Goal: Transaction & Acquisition: Purchase product/service

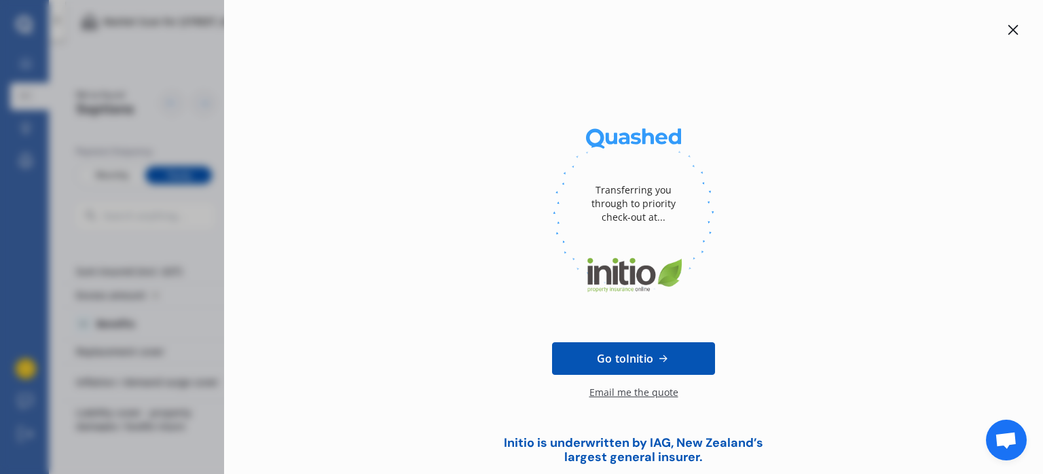
scroll to position [627, 0]
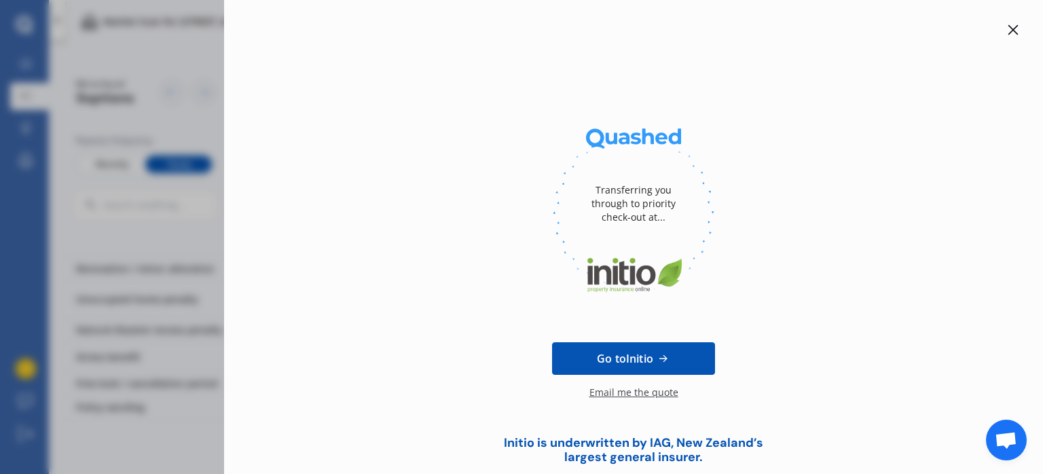
click at [1008, 29] on icon at bounding box center [1013, 29] width 11 height 11
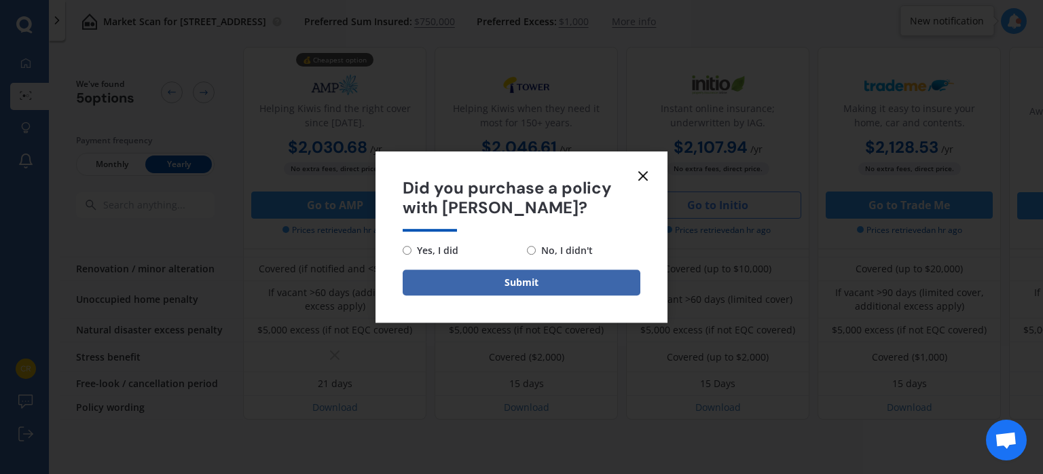
click at [422, 245] on span "Yes, I did" at bounding box center [434, 250] width 47 height 16
click at [411, 246] on input "Yes, I did" at bounding box center [407, 250] width 9 height 9
radio input "true"
click at [516, 278] on button "Submit" at bounding box center [522, 283] width 238 height 26
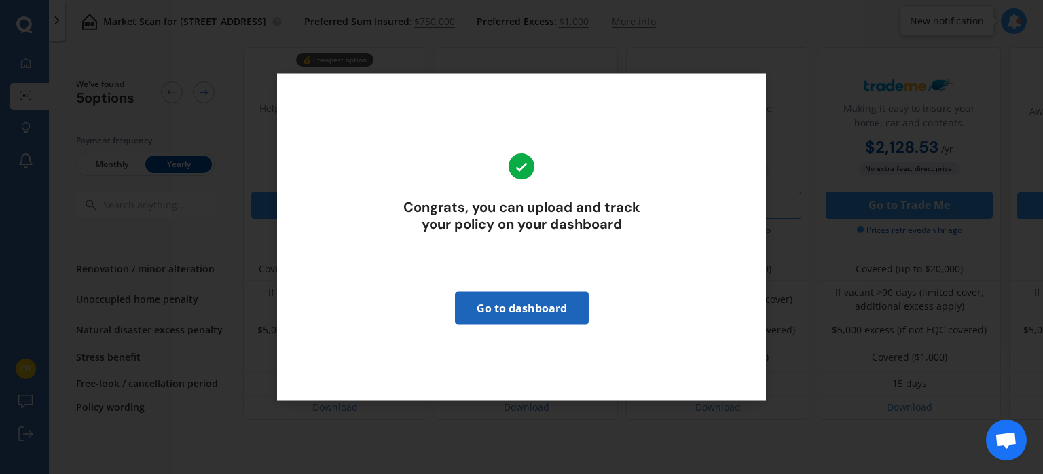
click at [516, 303] on link "Go to dashboard" at bounding box center [522, 308] width 134 height 33
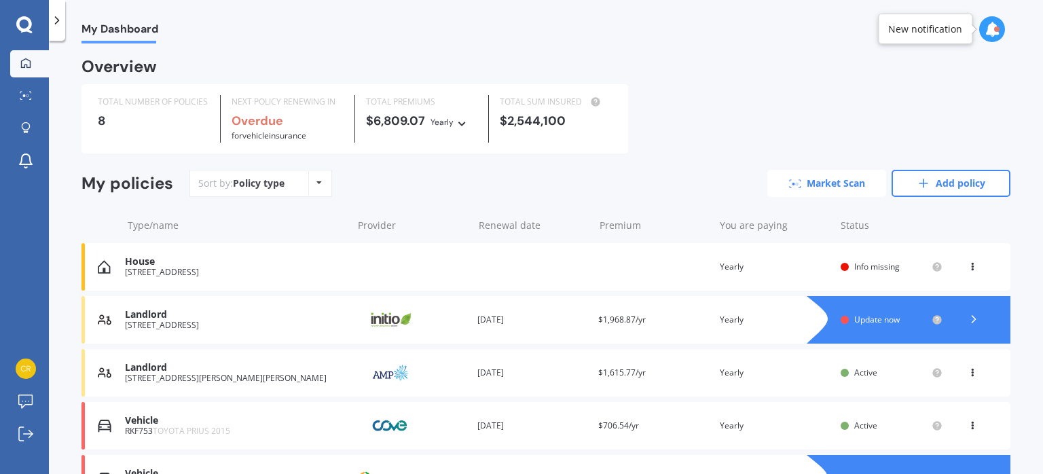
click at [831, 185] on link "Market Scan" at bounding box center [826, 183] width 119 height 27
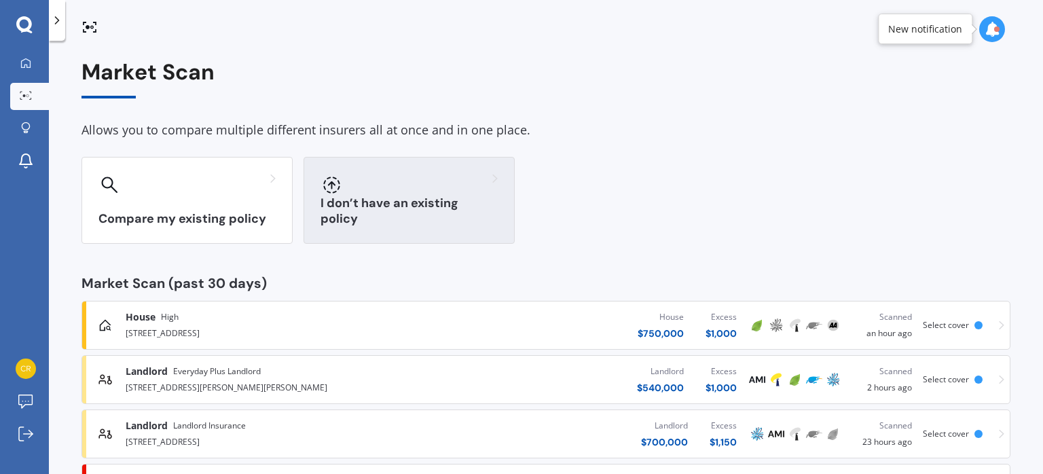
click at [432, 201] on div "I don’t have an existing policy" at bounding box center [409, 200] width 211 height 87
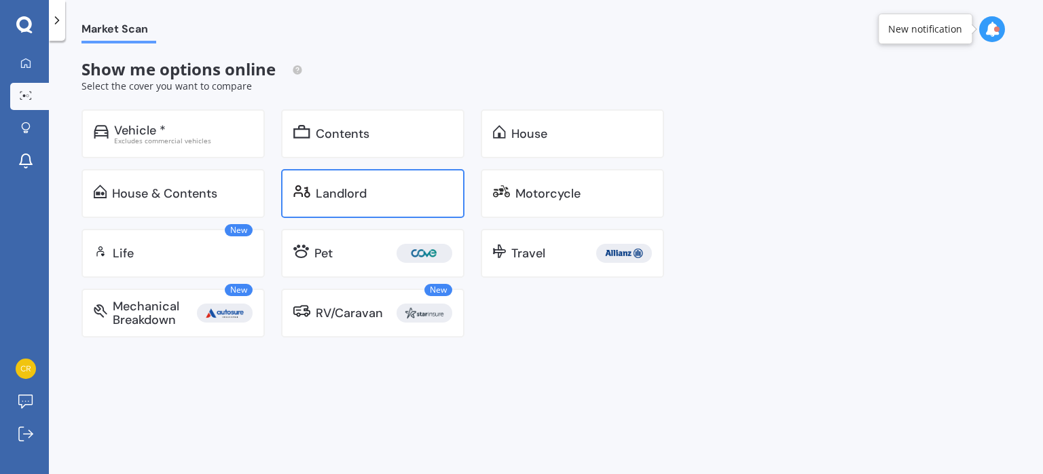
click at [329, 187] on div "Landlord" at bounding box center [341, 194] width 51 height 14
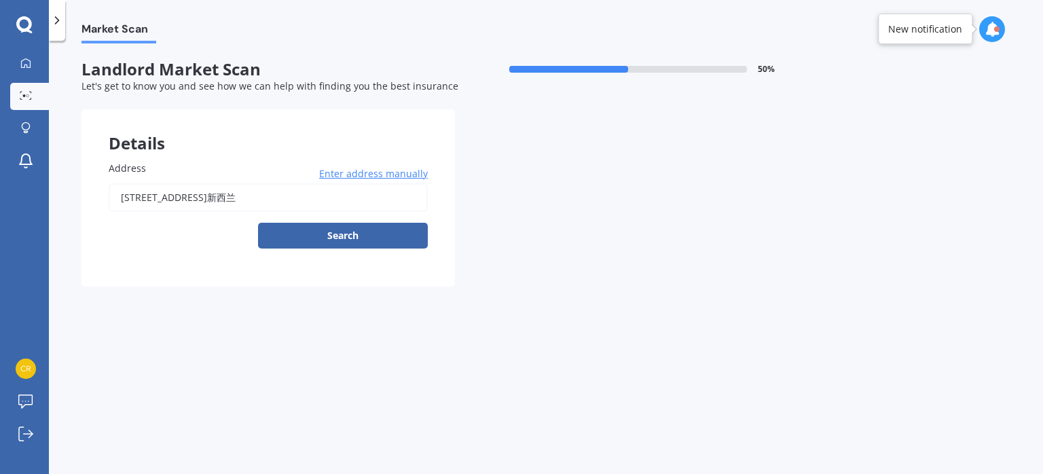
click at [230, 191] on input "[STREET_ADDRESS]新西兰" at bounding box center [268, 197] width 319 height 29
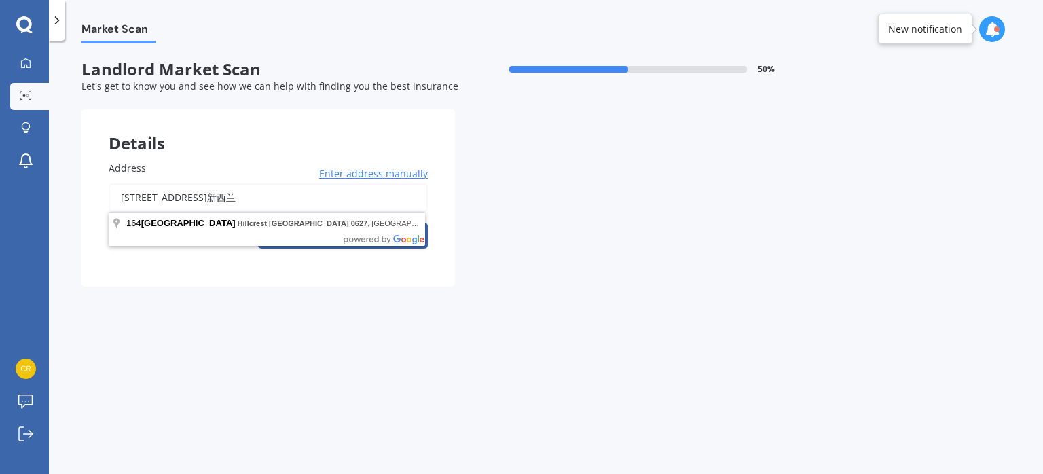
click at [364, 198] on input "[STREET_ADDRESS]新西兰" at bounding box center [268, 197] width 319 height 29
type input "1"
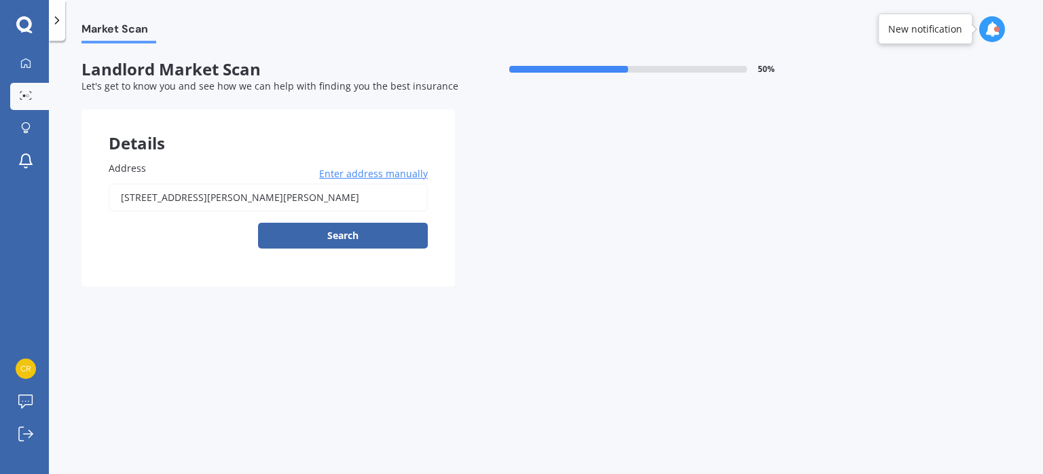
type input "[STREET_ADDRESS][PERSON_NAME][PERSON_NAME]"
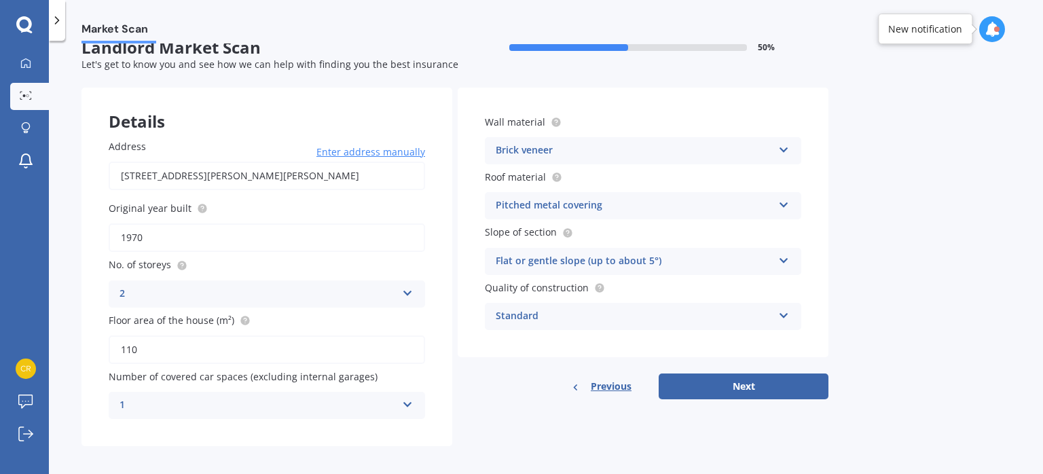
scroll to position [30, 0]
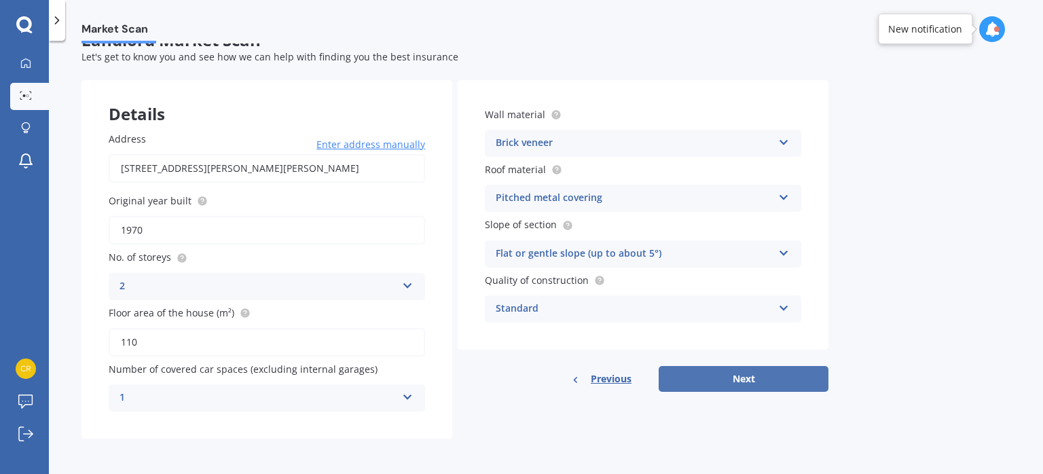
click at [782, 389] on button "Next" at bounding box center [744, 379] width 170 height 26
select select "07"
select select "09"
select select "1978"
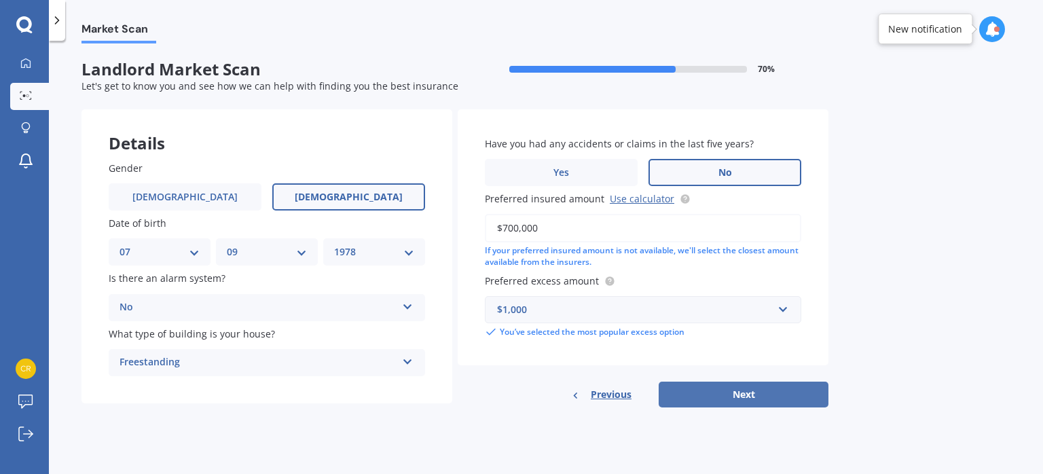
scroll to position [0, 0]
click at [517, 226] on input "$700,000" at bounding box center [643, 228] width 316 height 29
click at [513, 230] on input "$600,000" at bounding box center [643, 228] width 316 height 29
type input "$500,000"
click at [732, 399] on button "Next" at bounding box center [744, 395] width 170 height 26
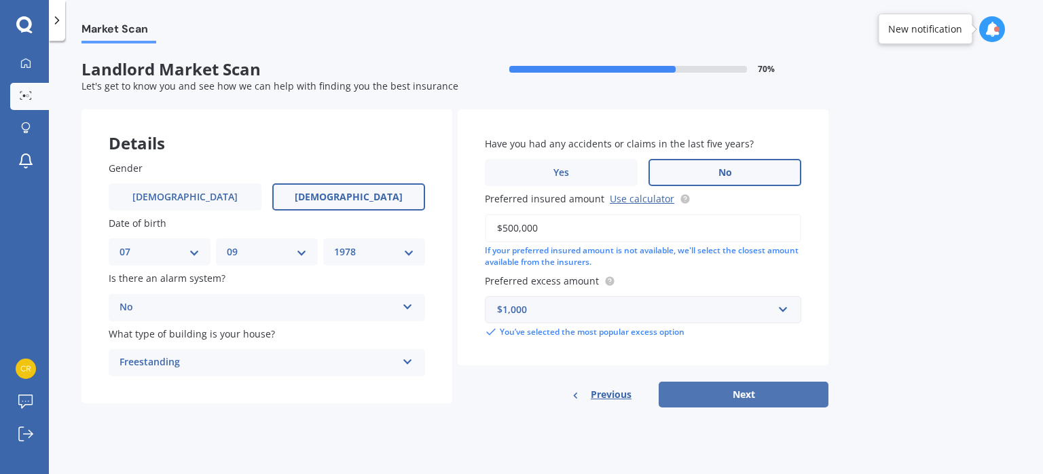
select select "07"
select select "09"
select select "1978"
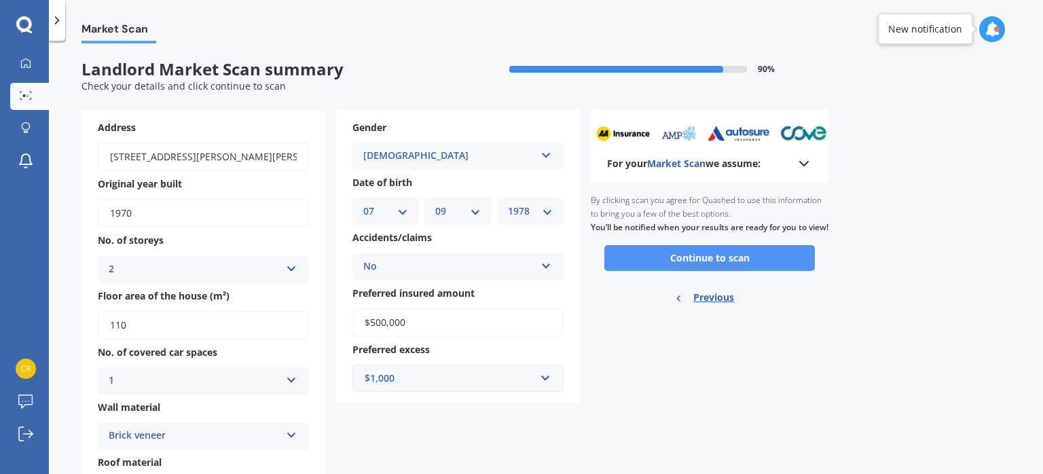
click at [703, 271] on button "Continue to scan" at bounding box center [709, 258] width 210 height 26
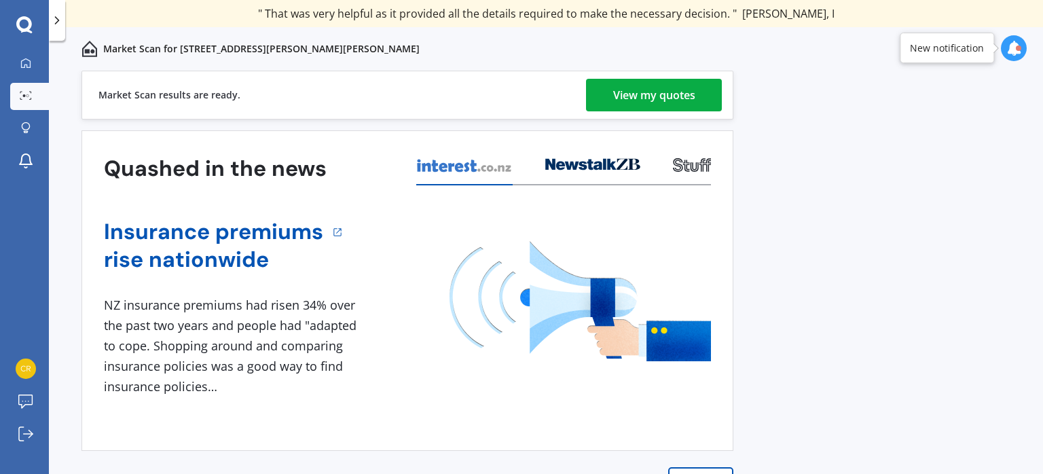
click at [670, 96] on div "View my quotes" at bounding box center [654, 95] width 82 height 33
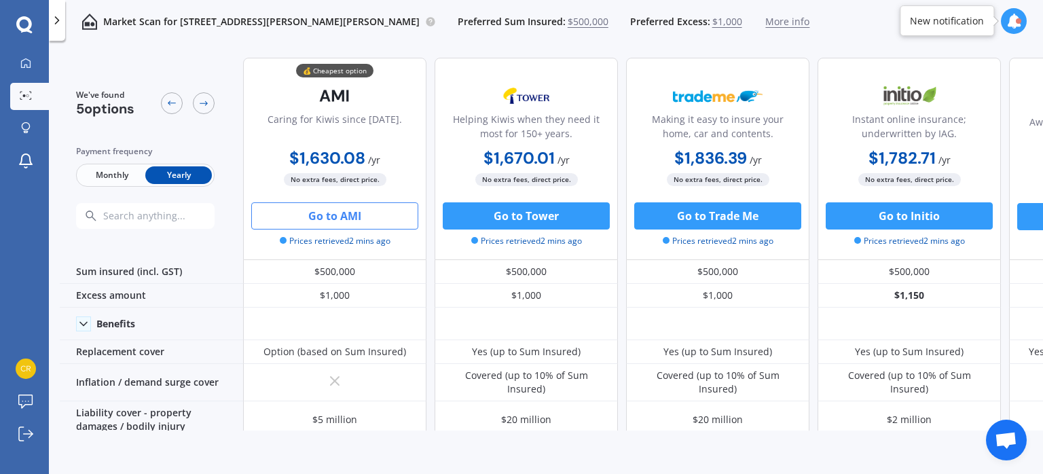
click at [323, 215] on button "Go to AMI" at bounding box center [334, 215] width 167 height 27
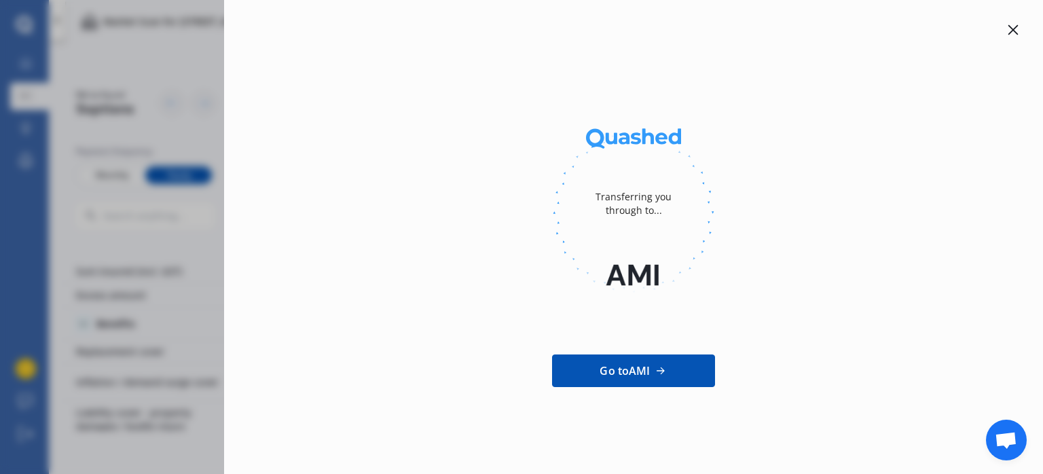
click at [1012, 29] on icon at bounding box center [1013, 30] width 10 height 10
